Goal: Communication & Community: Share content

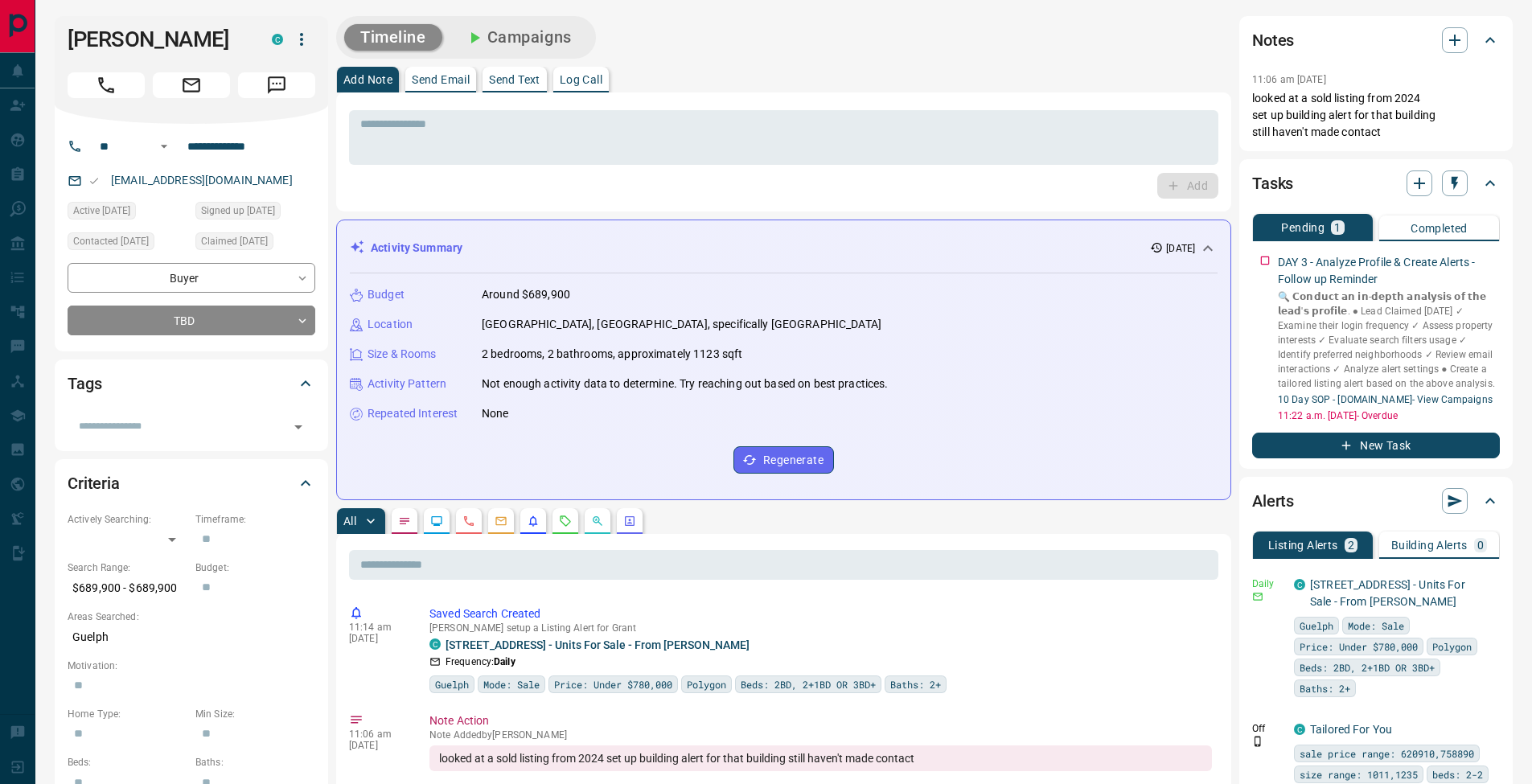
scroll to position [532, 0]
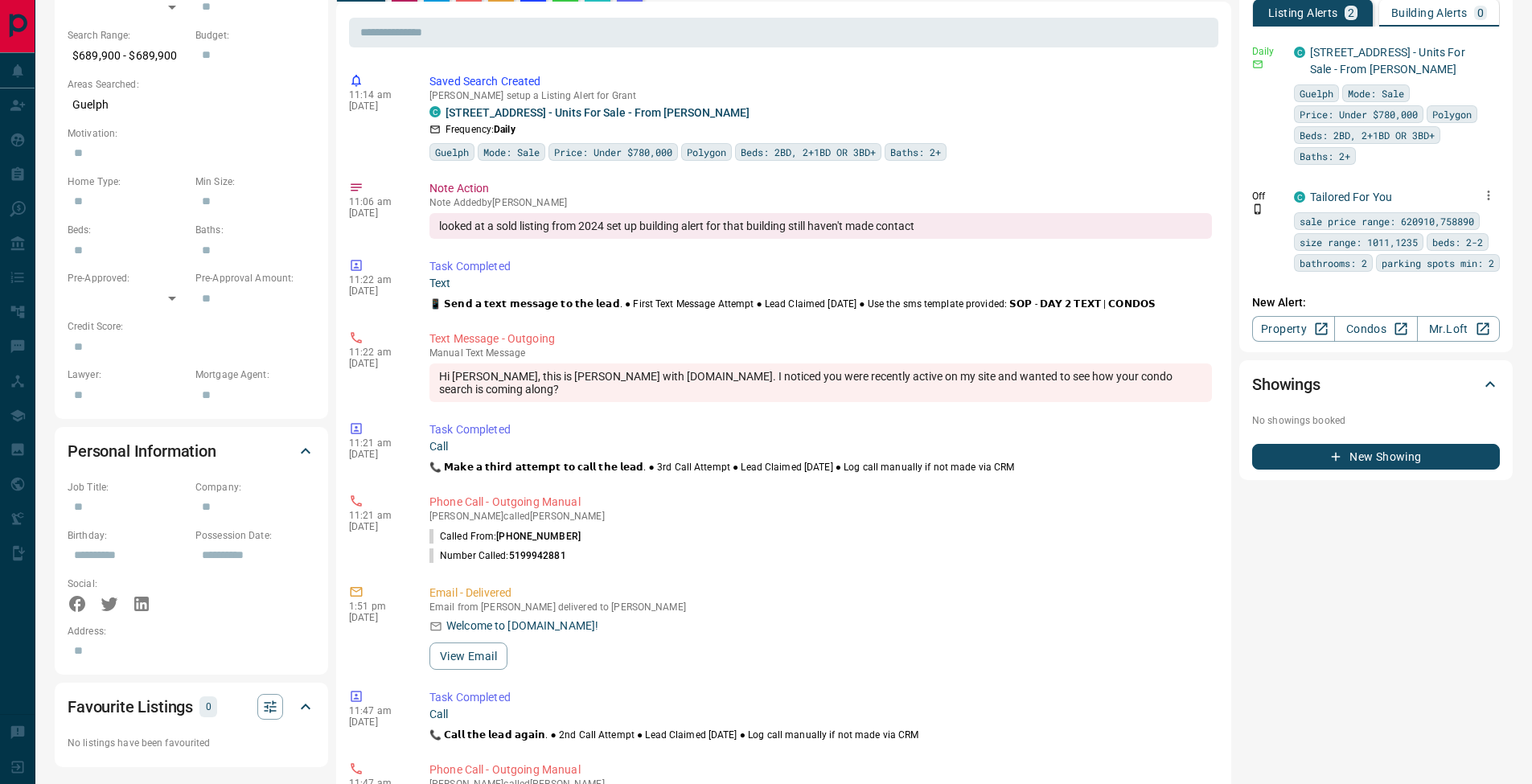
click at [1492, 192] on icon "button" at bounding box center [1489, 196] width 15 height 15
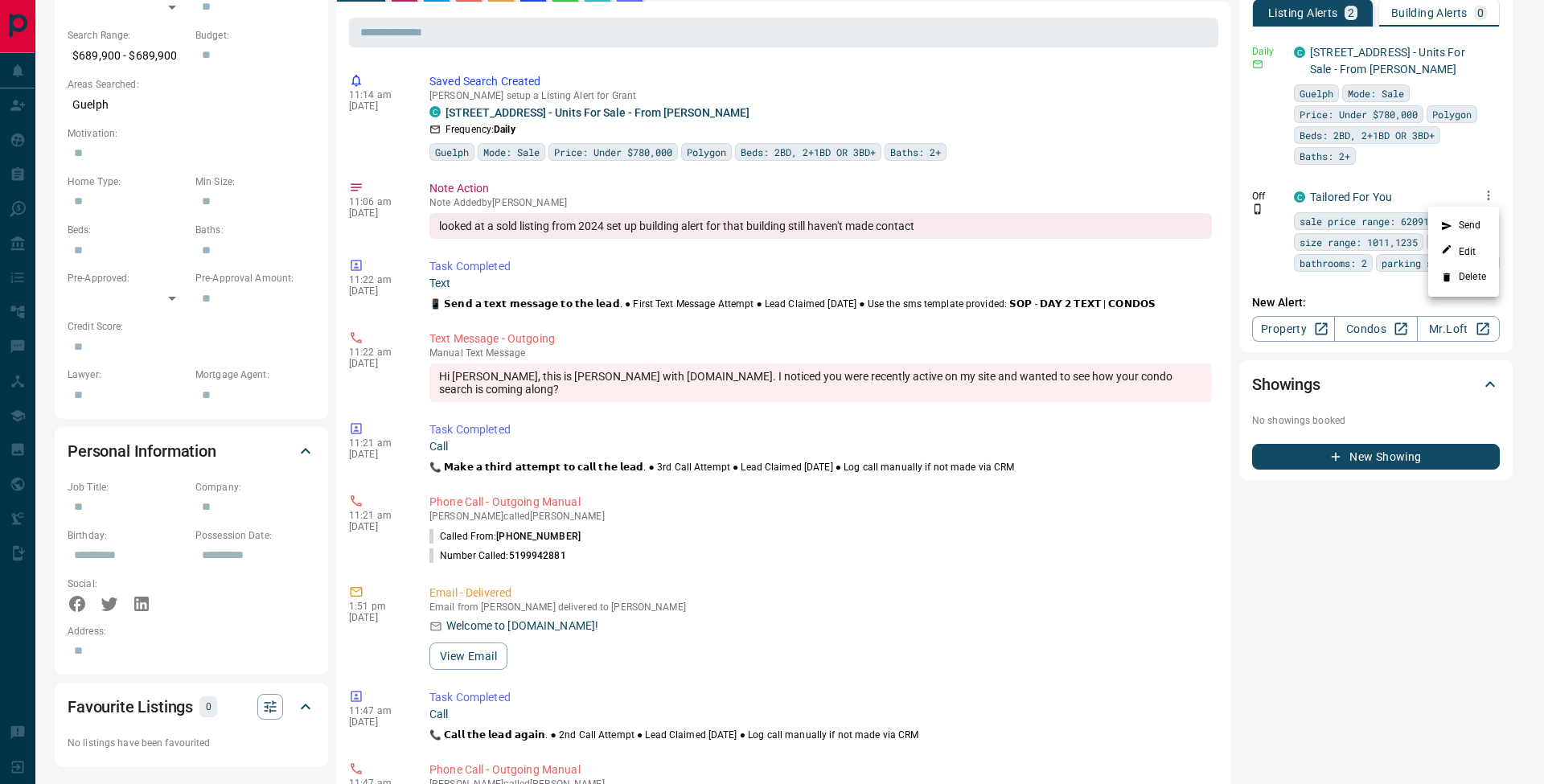
click at [1469, 283] on li "Delete" at bounding box center [1463, 277] width 70 height 26
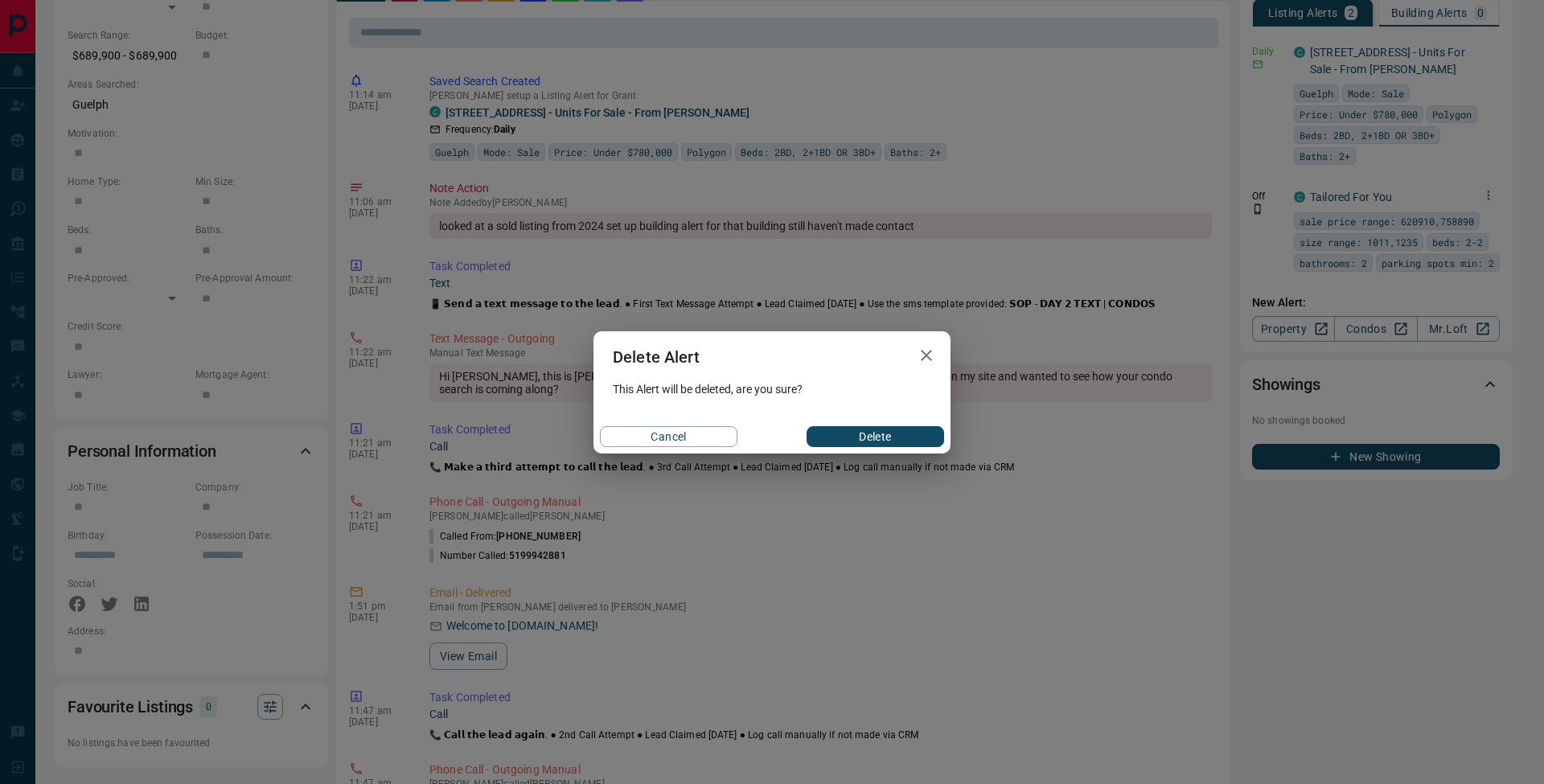
click at [909, 433] on button "Delete" at bounding box center [875, 436] width 137 height 21
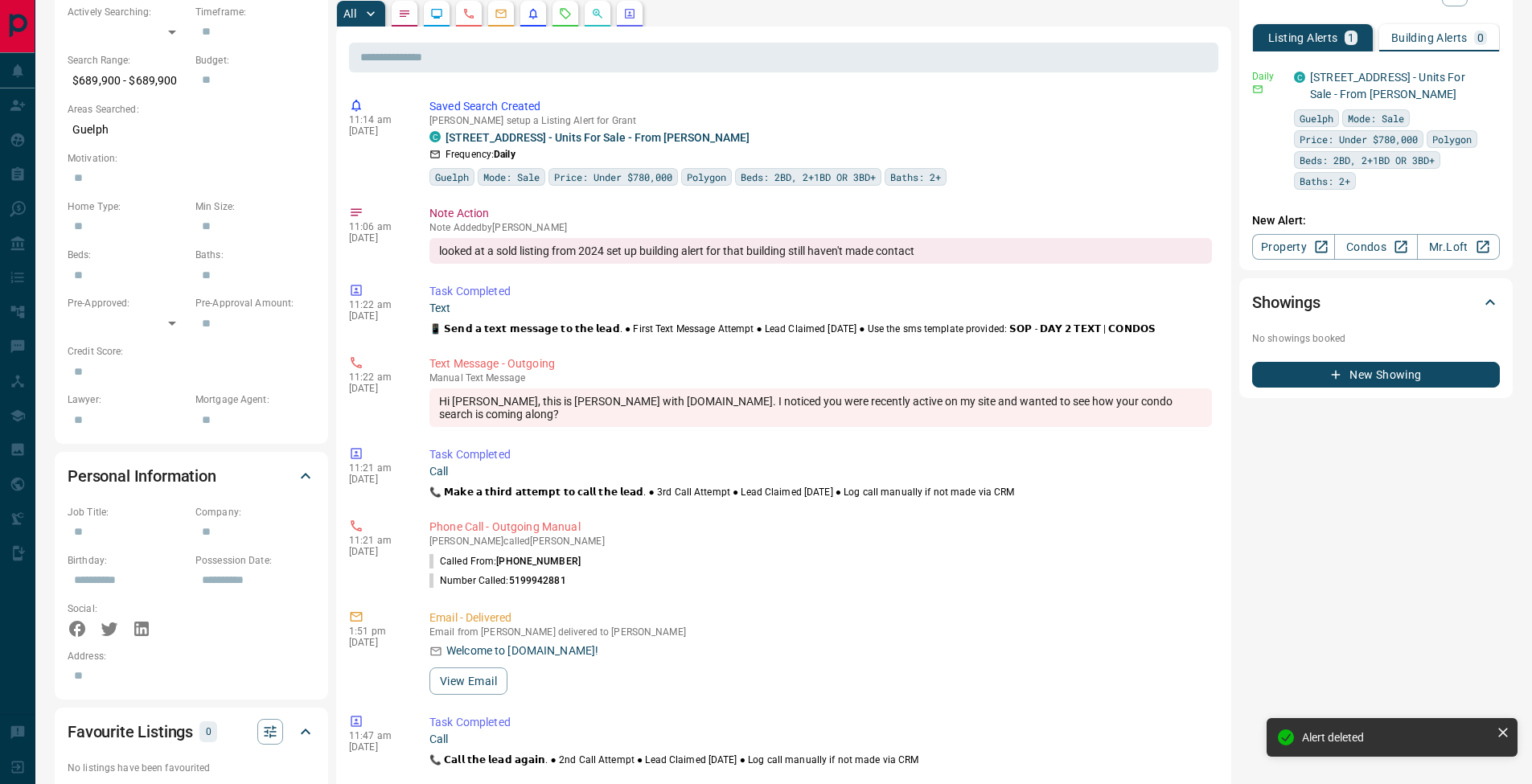
scroll to position [441, 0]
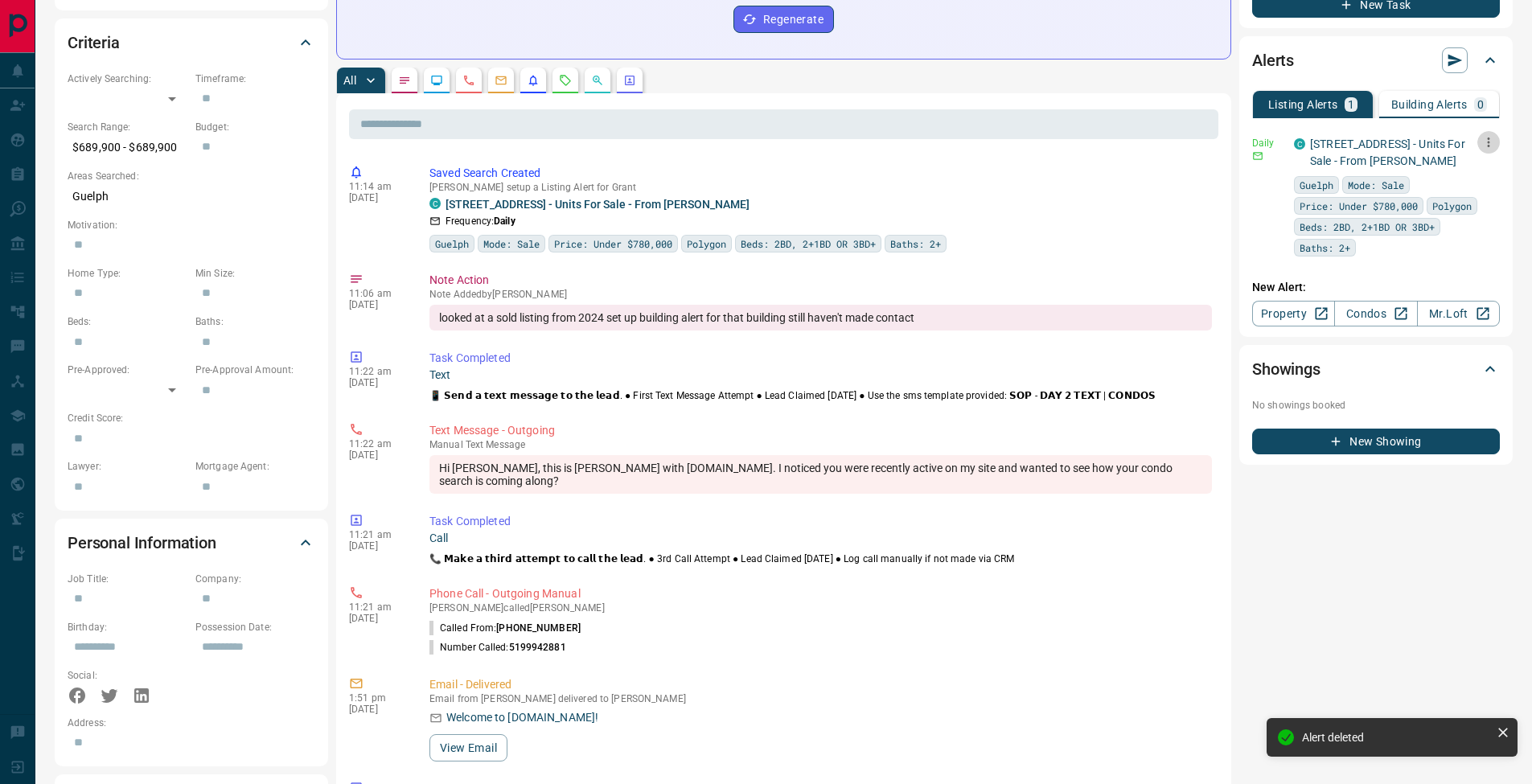
click at [1491, 141] on icon "button" at bounding box center [1489, 143] width 15 height 15
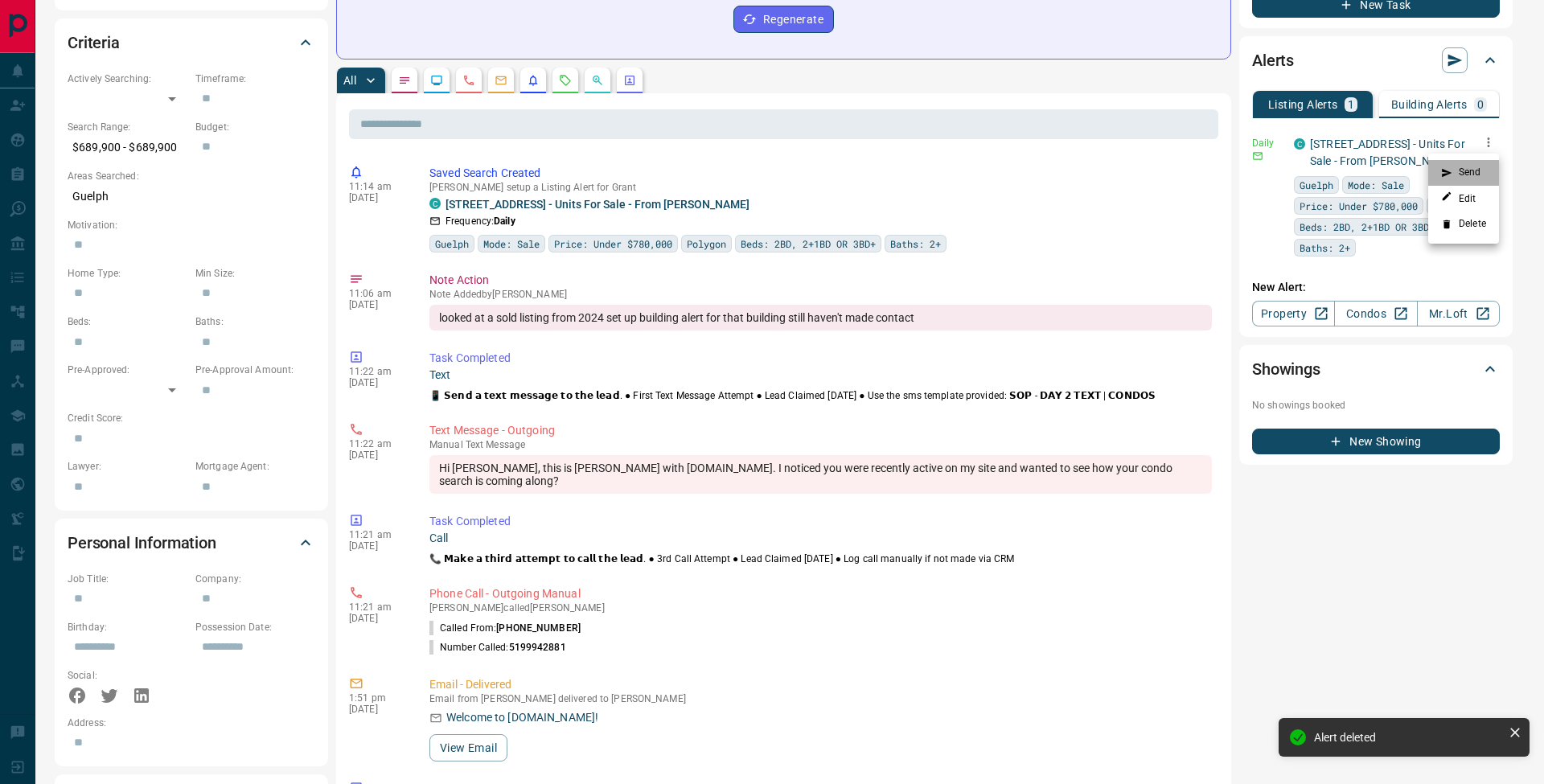
click at [1486, 165] on li "Send" at bounding box center [1463, 173] width 70 height 26
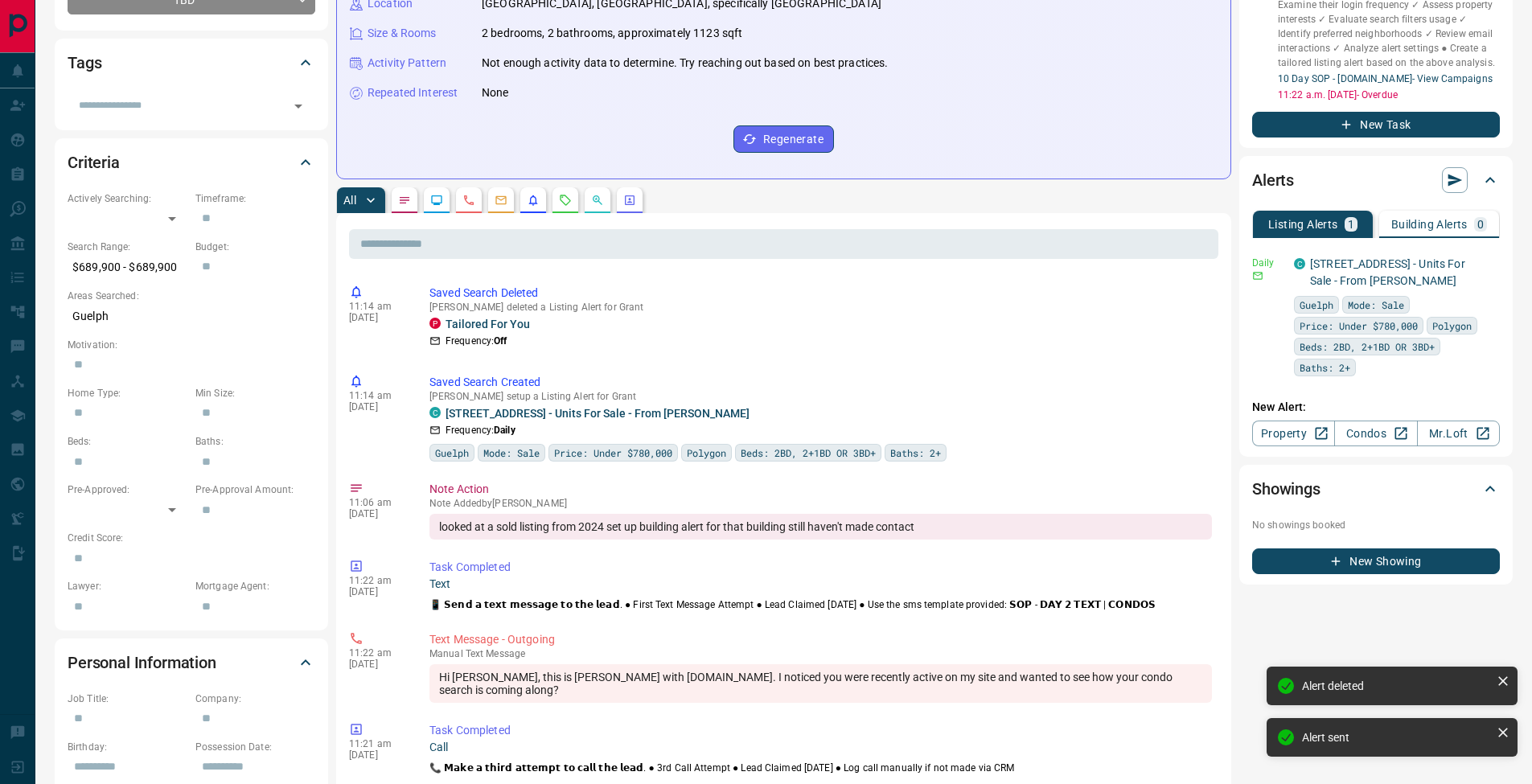
scroll to position [0, 0]
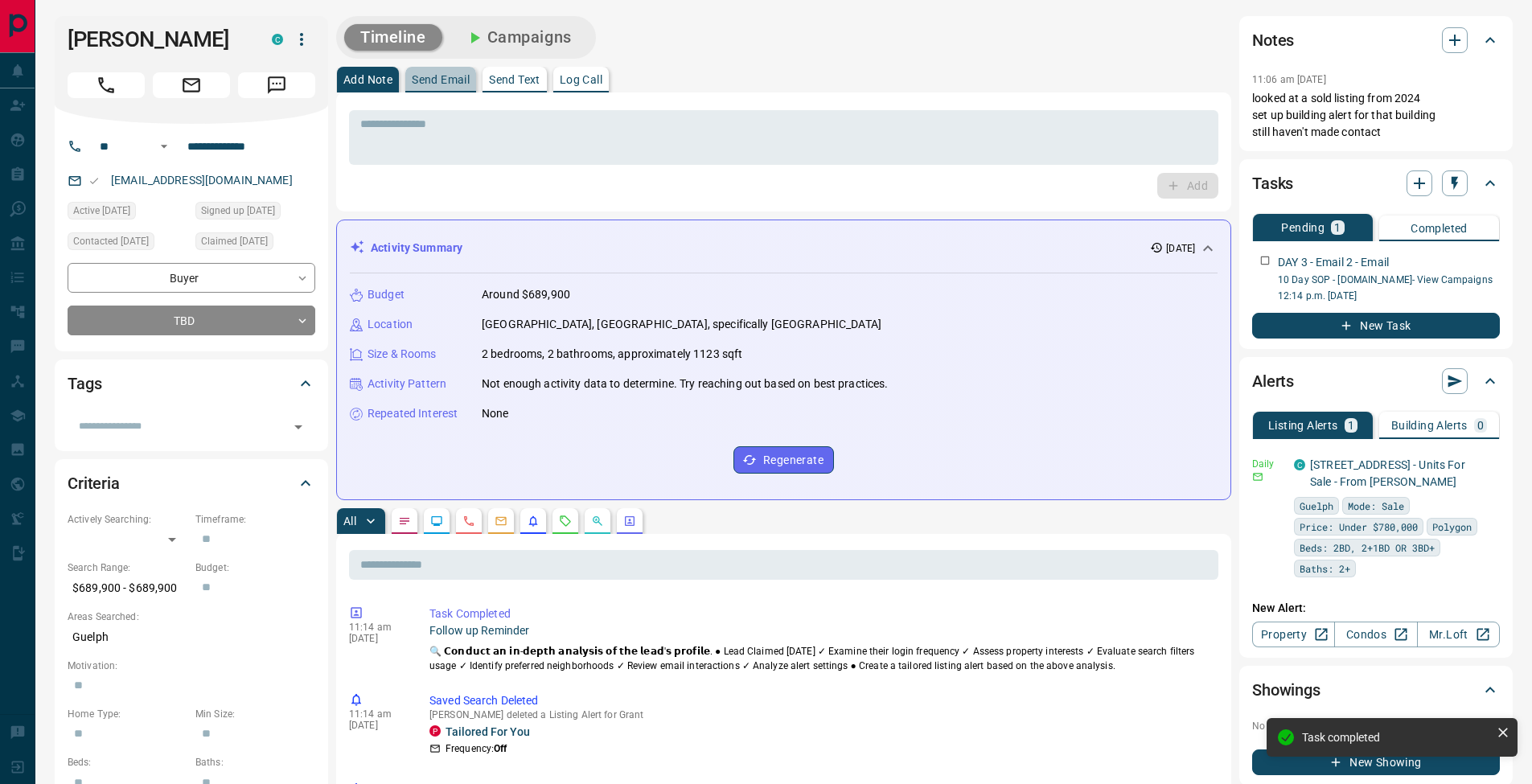
click at [441, 83] on p "Send Email" at bounding box center [440, 80] width 58 height 11
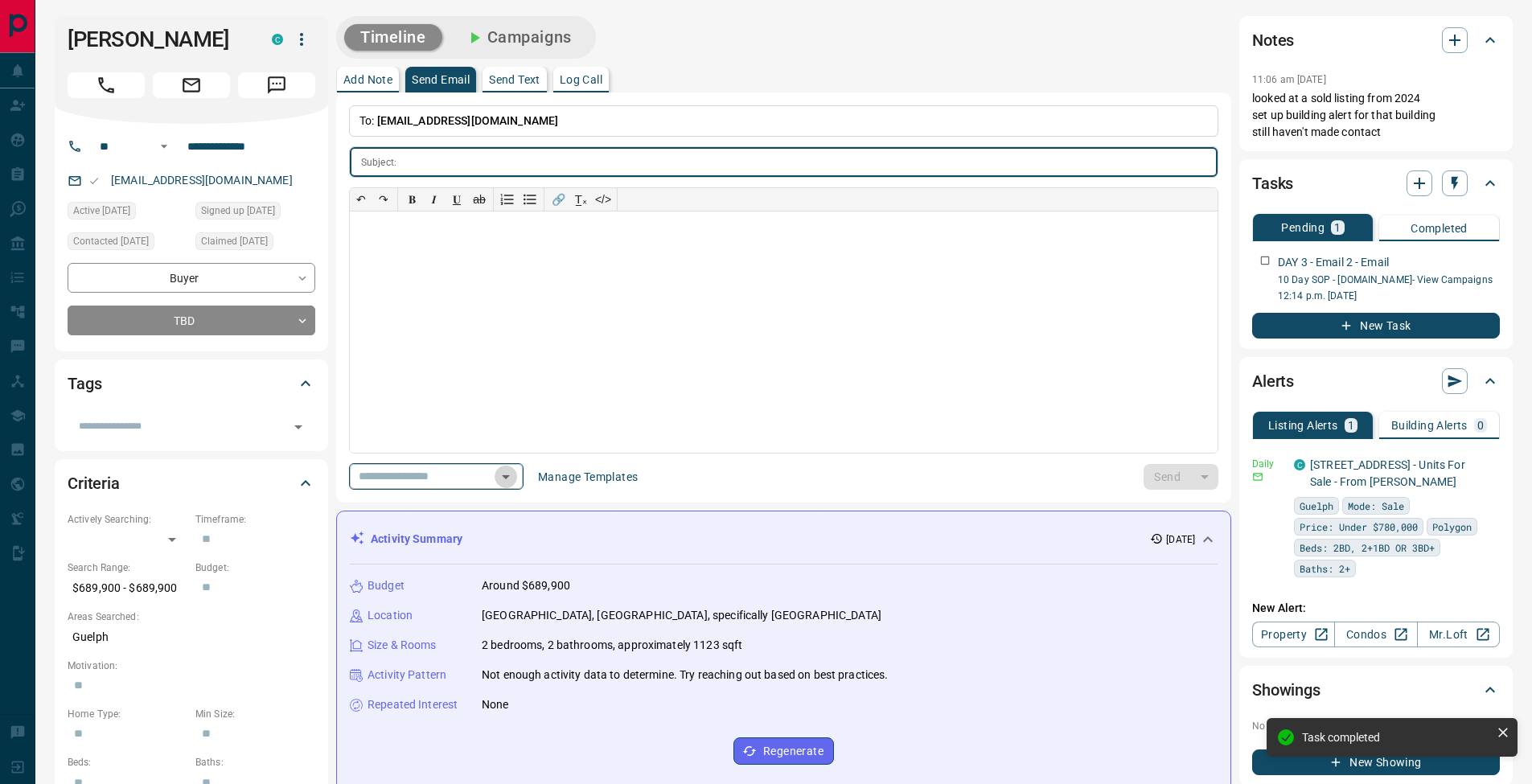
click at [510, 478] on icon "Open" at bounding box center [505, 477] width 8 height 4
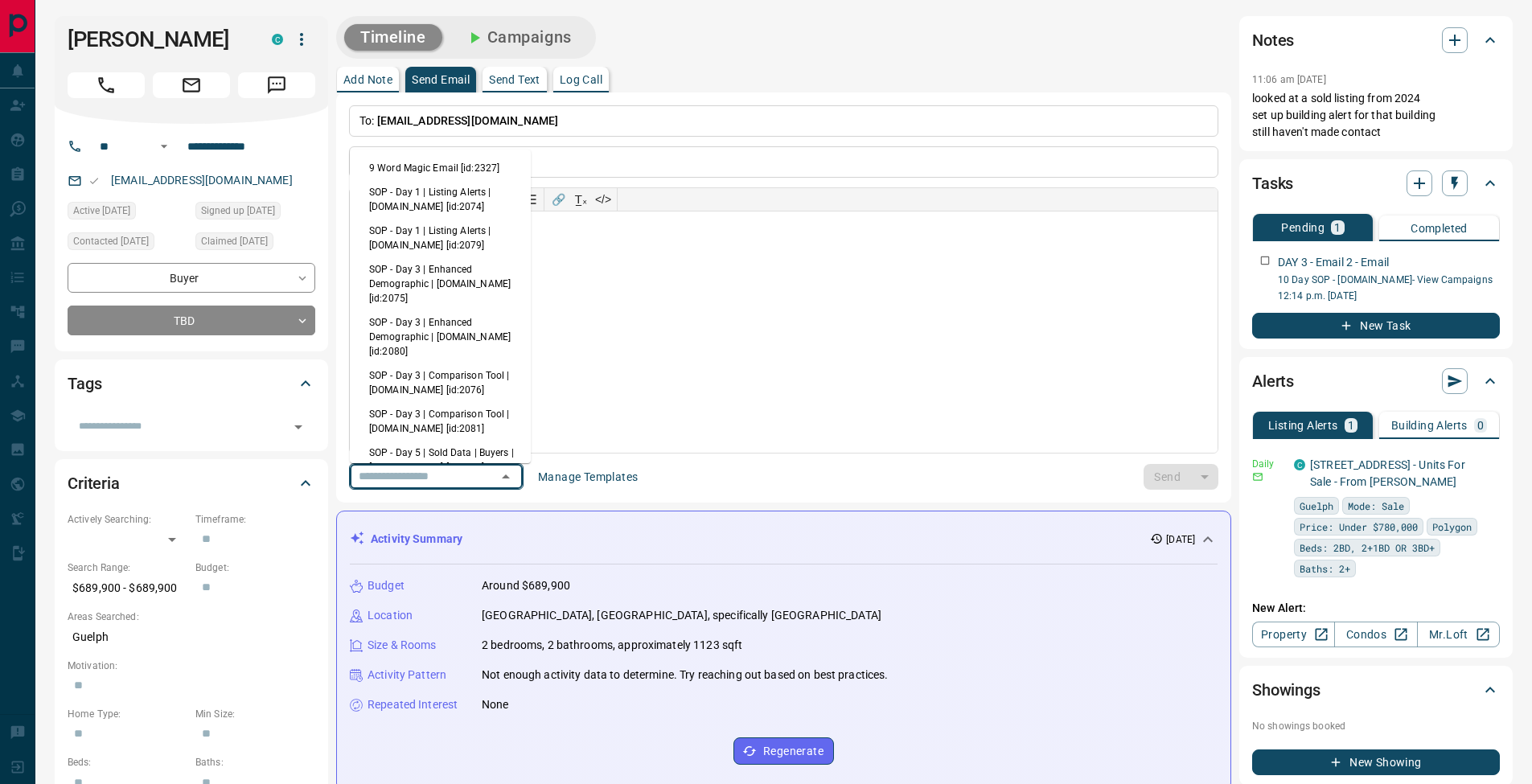
click at [459, 284] on li "SOP - Day 3 | Enhanced Demographic | [DOMAIN_NAME] [id:2075]" at bounding box center [440, 284] width 181 height 53
type input "**********"
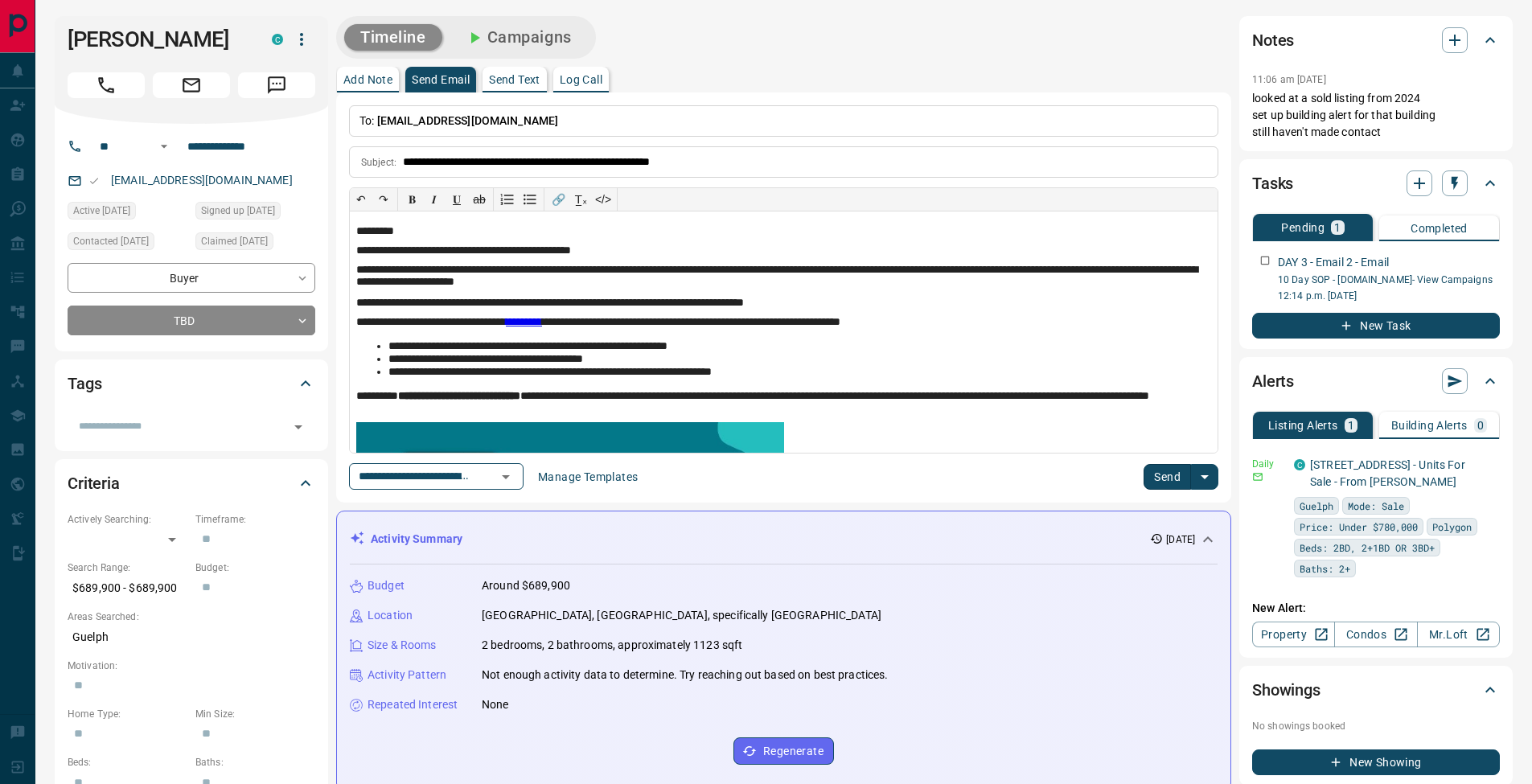
click at [1168, 481] on button "Send" at bounding box center [1168, 477] width 48 height 26
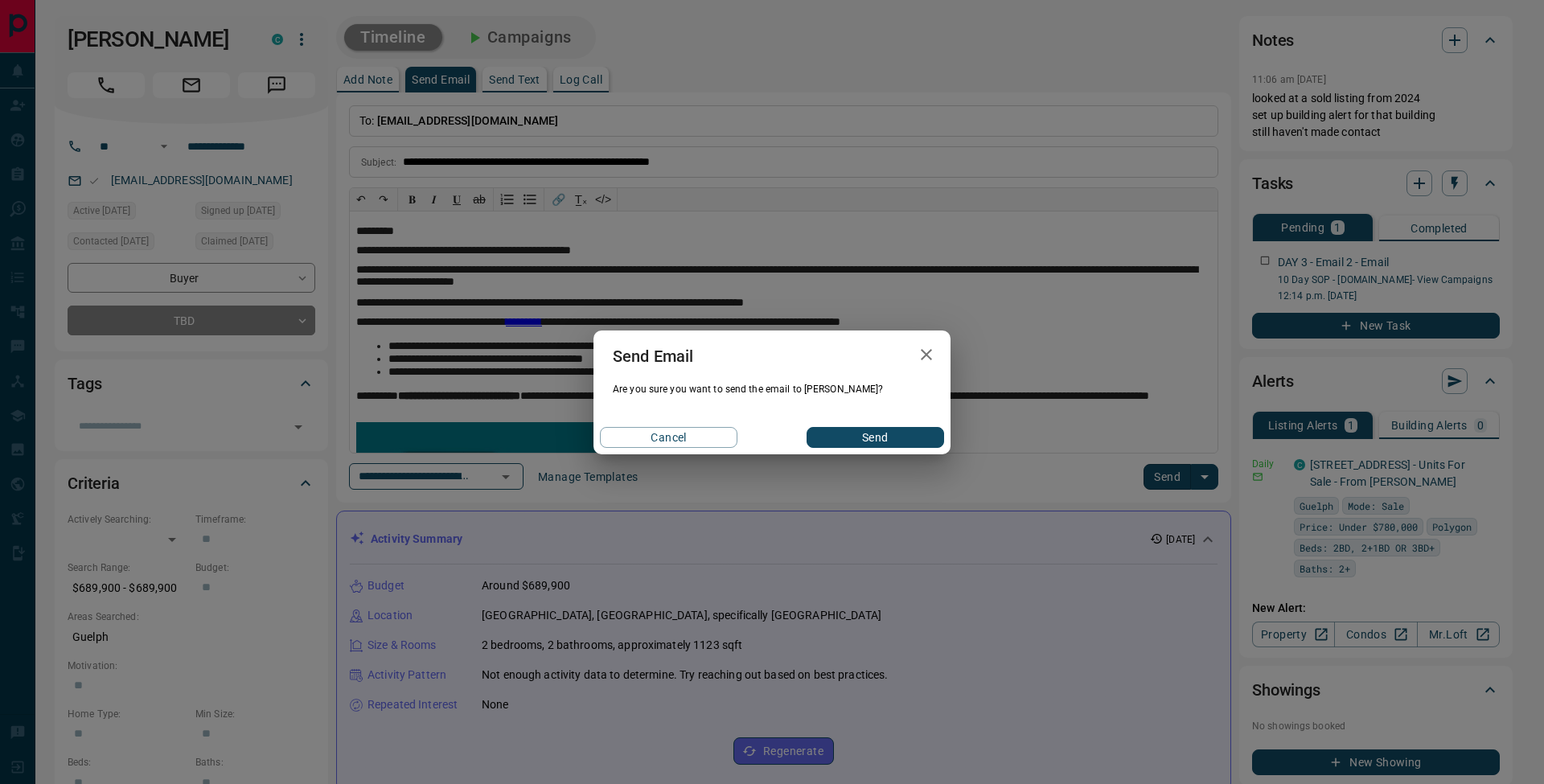
click at [920, 439] on button "Send" at bounding box center [875, 437] width 137 height 21
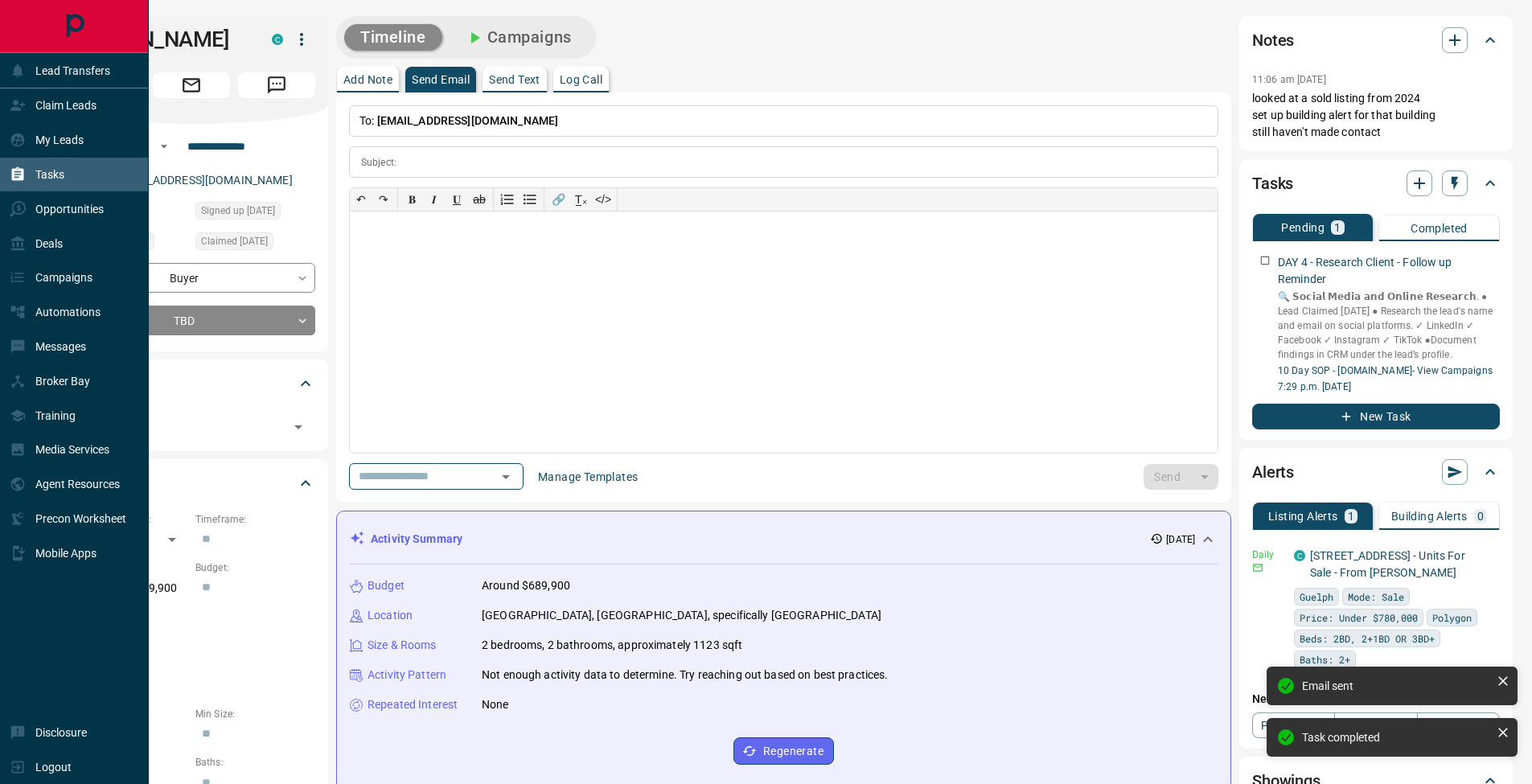
click at [16, 180] on icon at bounding box center [17, 174] width 12 height 14
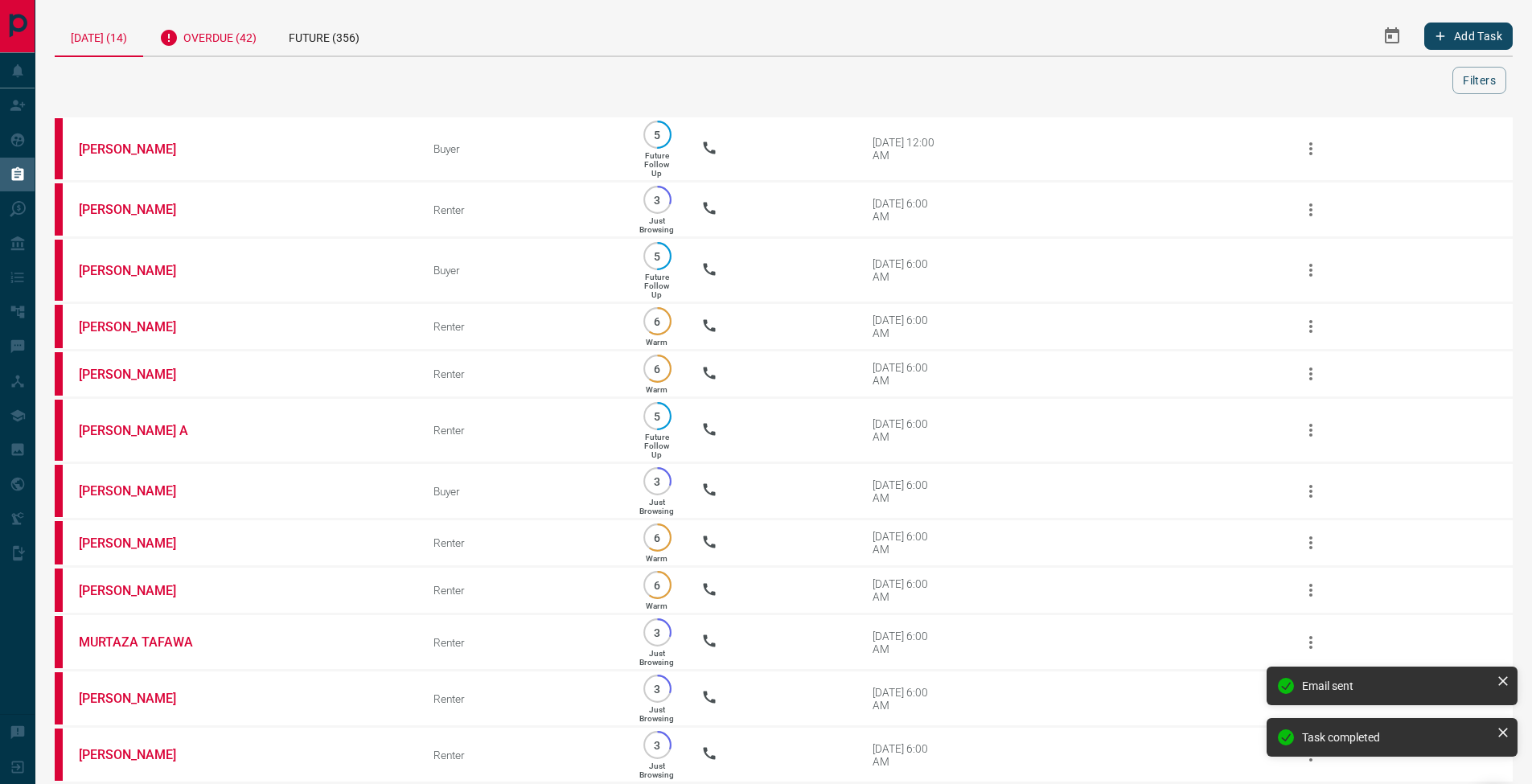
click at [238, 48] on div "Overdue (42)" at bounding box center [207, 36] width 129 height 39
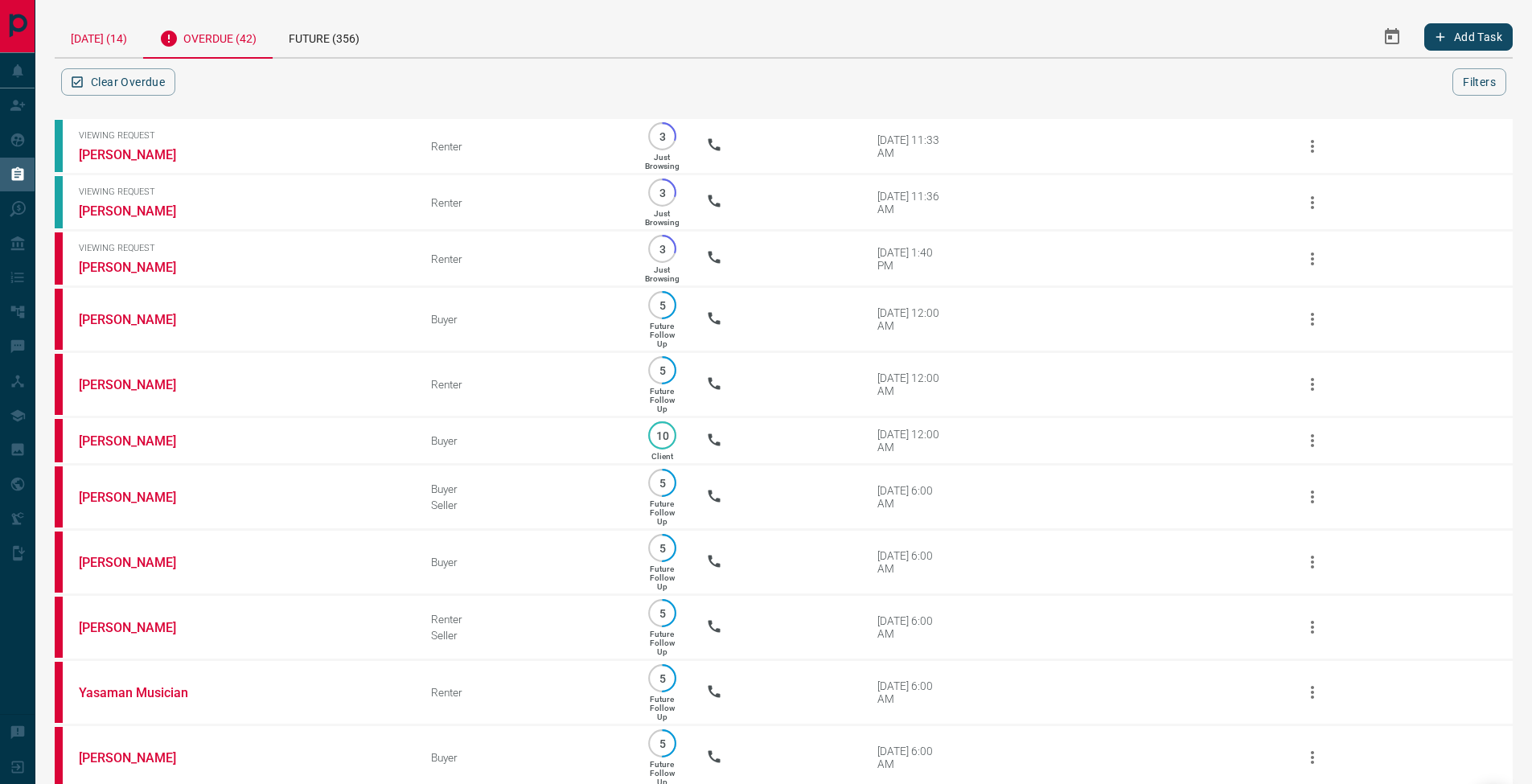
click at [124, 28] on div "[DATE] (14)" at bounding box center [99, 37] width 89 height 41
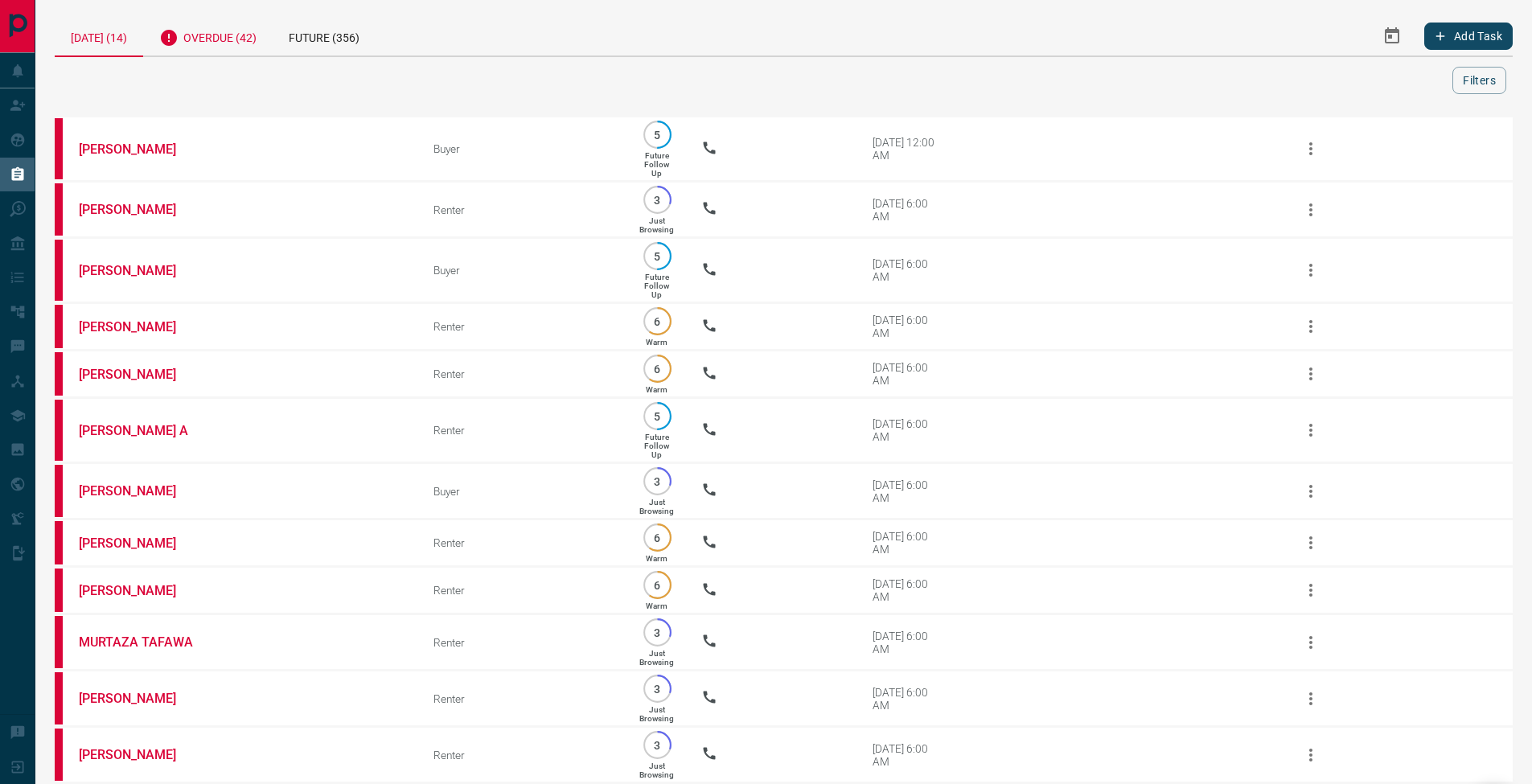
click at [219, 27] on div "Overdue (42)" at bounding box center [207, 36] width 129 height 39
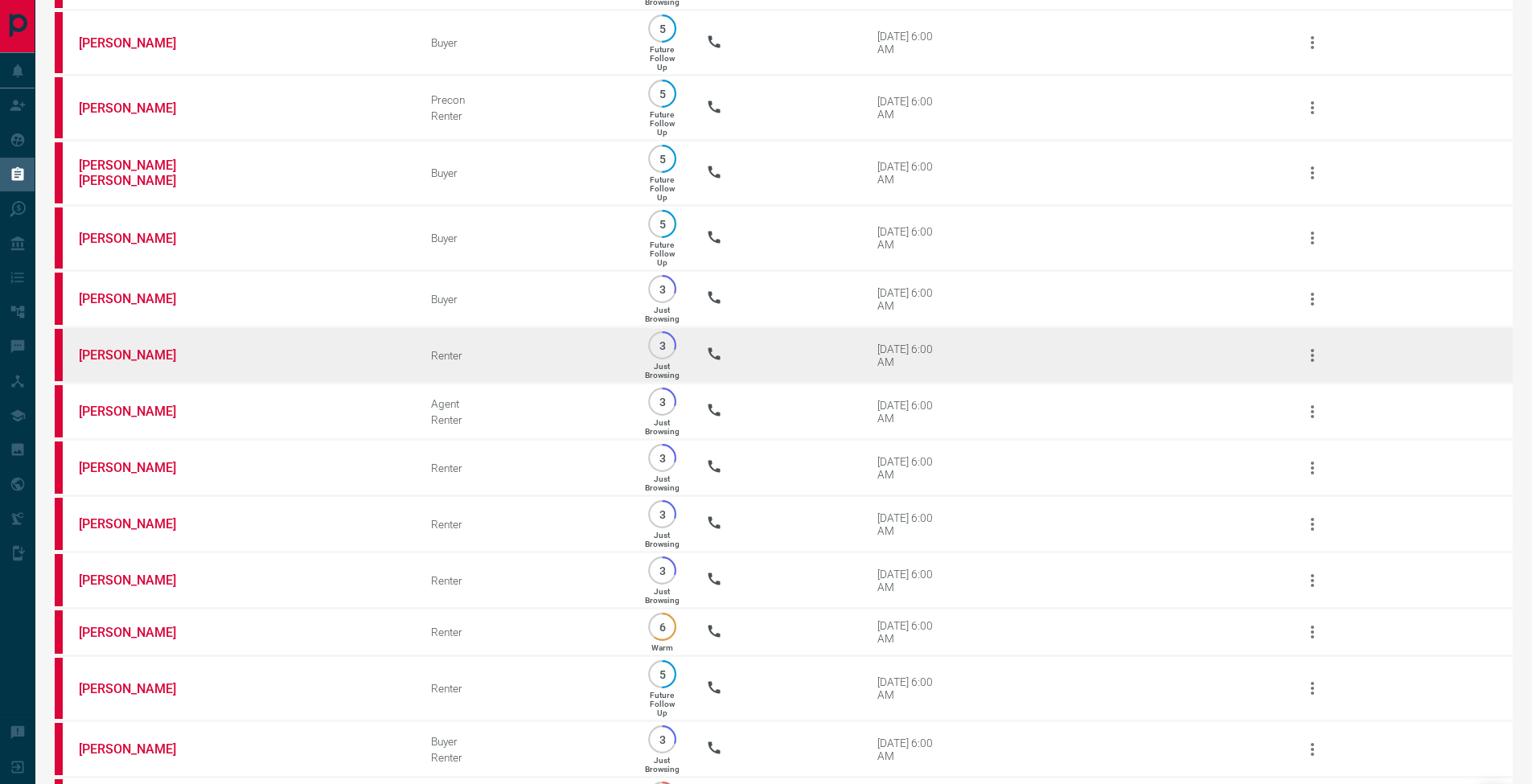
scroll to position [1981, 0]
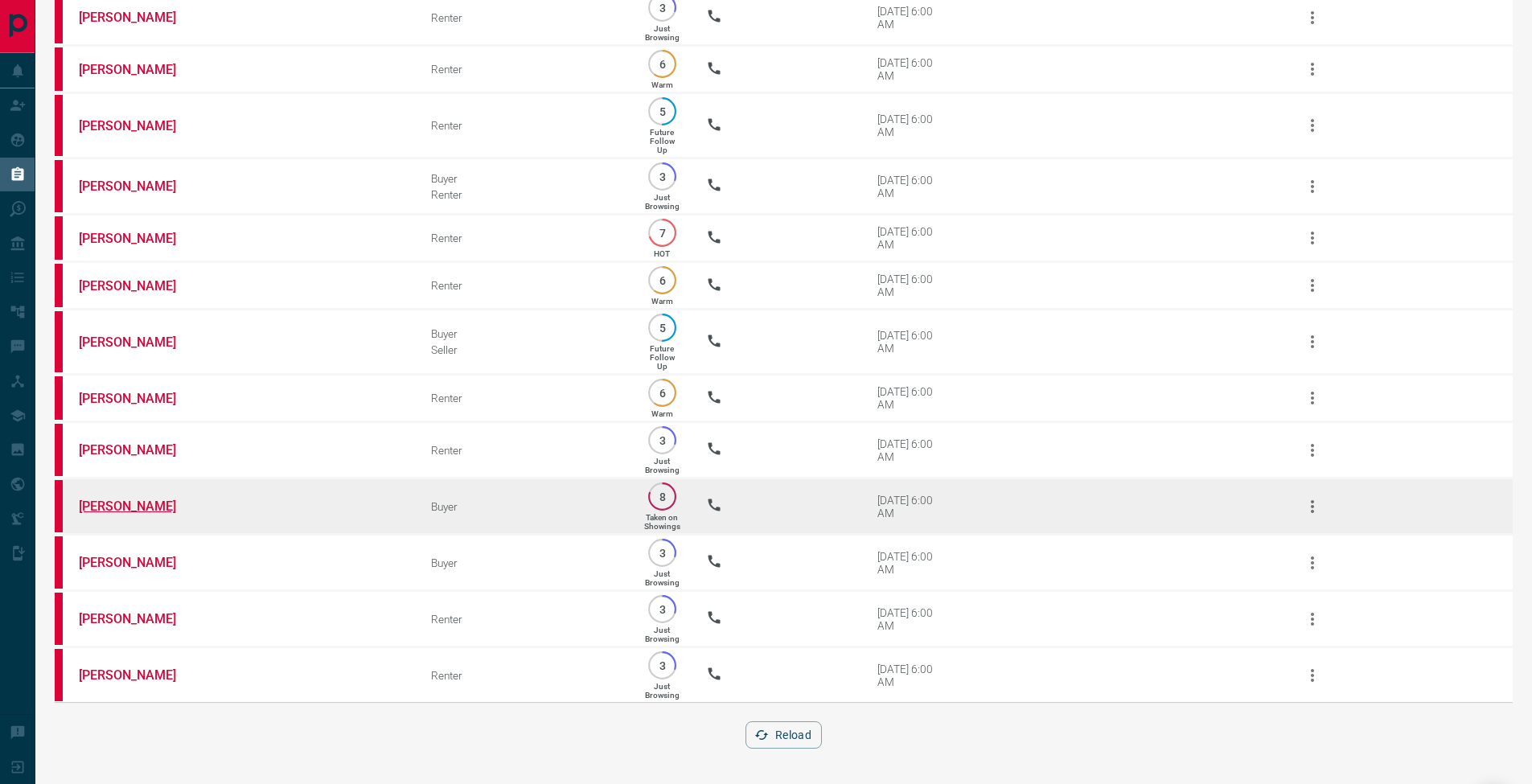
click at [132, 499] on link "[PERSON_NAME]" at bounding box center [139, 506] width 121 height 16
